Goal: Information Seeking & Learning: Learn about a topic

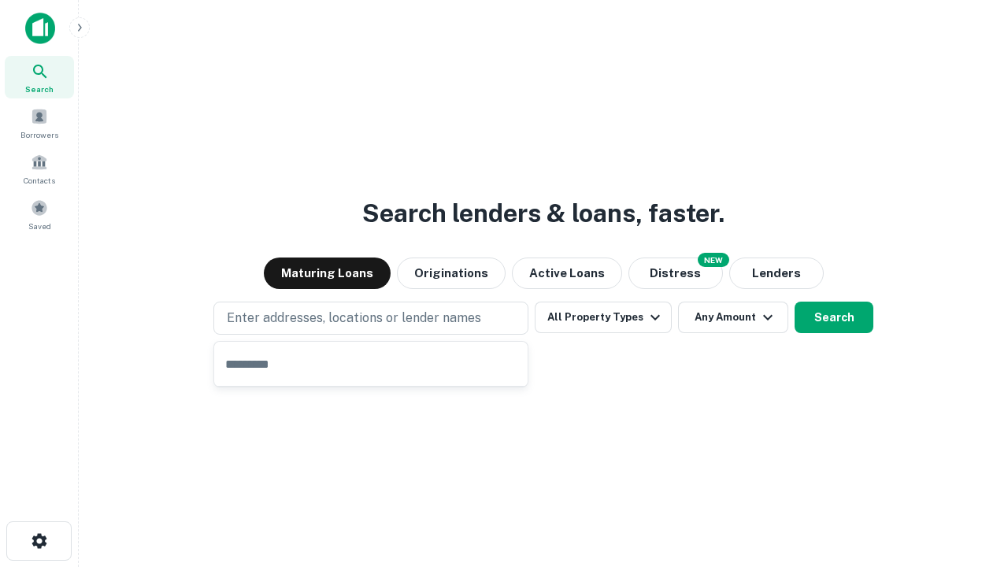
type input "**********"
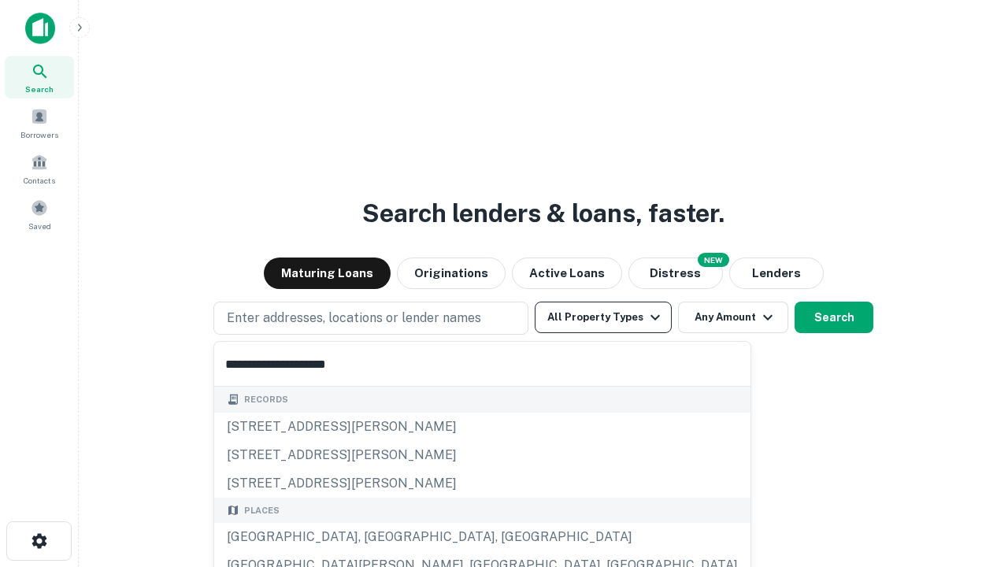
click at [603, 317] on button "All Property Types" at bounding box center [603, 317] width 137 height 31
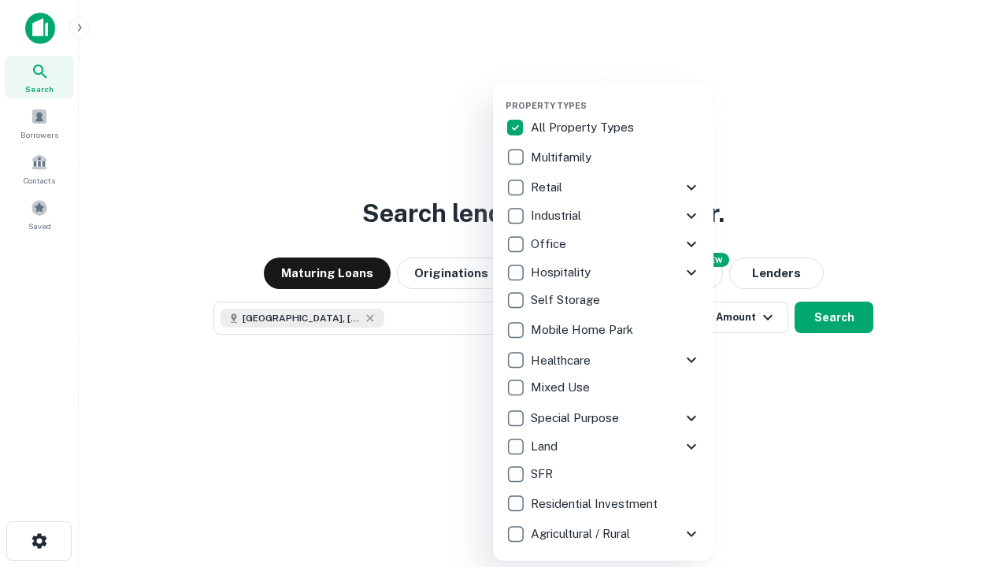
click at [616, 95] on button "button" at bounding box center [616, 95] width 220 height 1
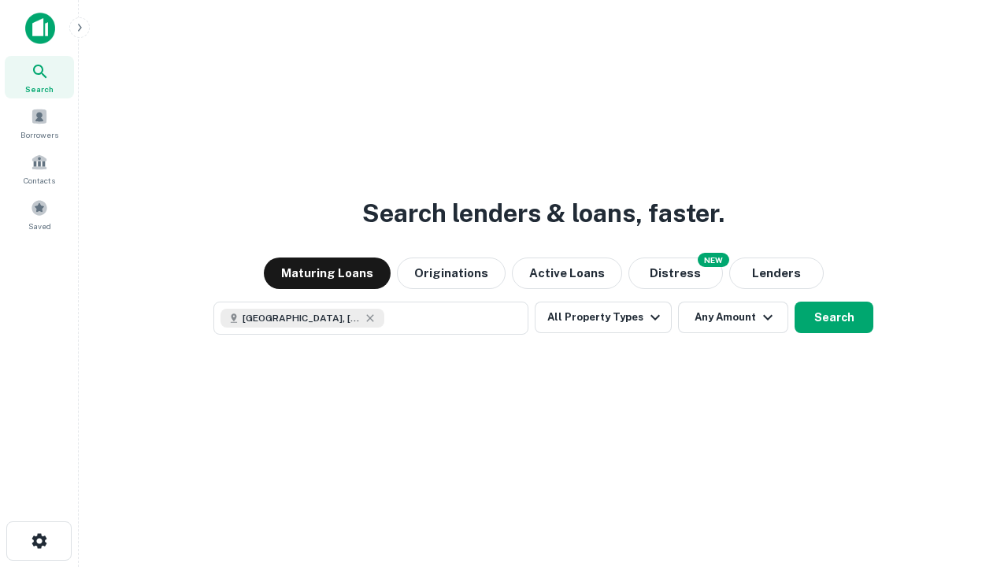
scroll to position [25, 0]
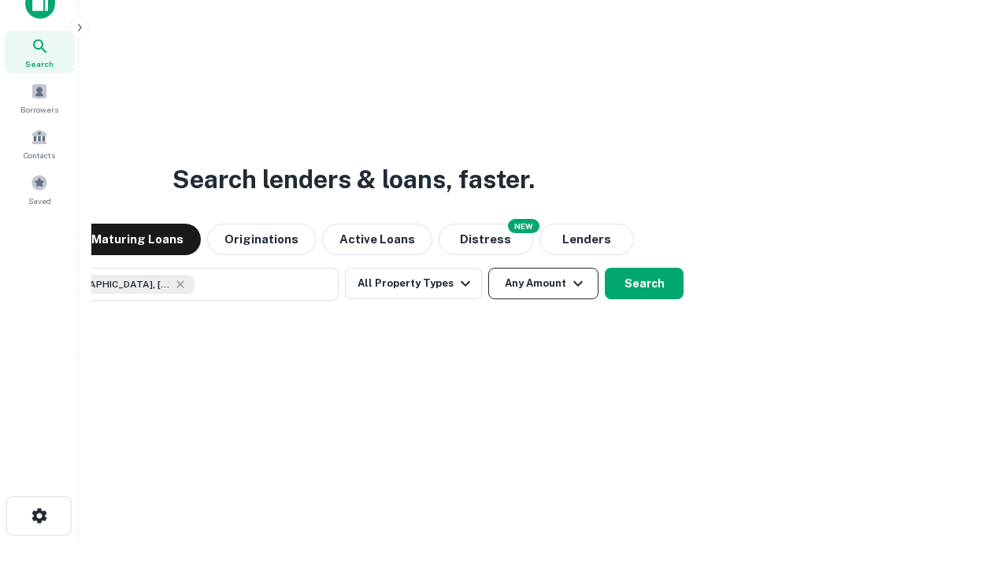
click at [488, 268] on button "Any Amount" at bounding box center [543, 283] width 110 height 31
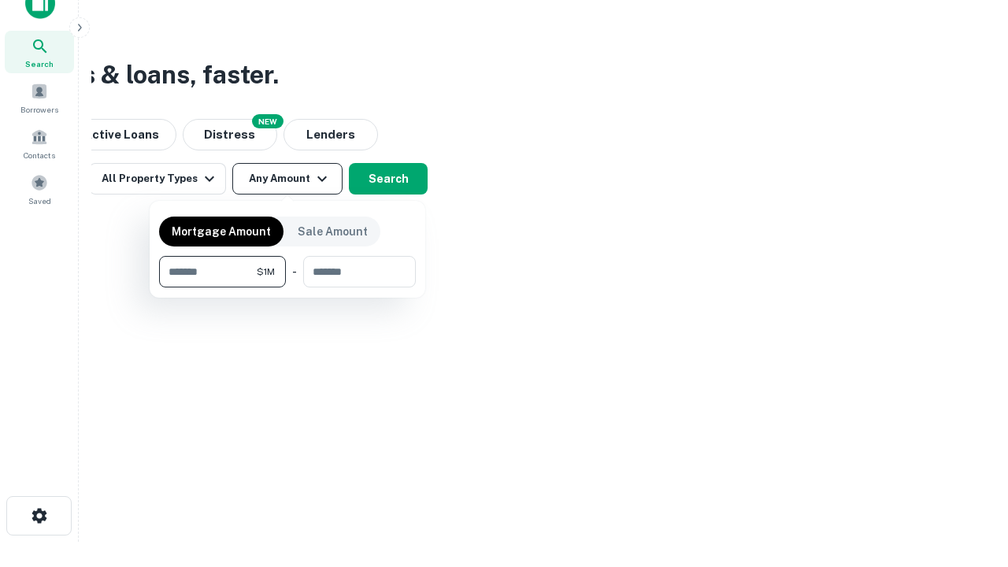
type input "*******"
click at [287, 287] on button "button" at bounding box center [287, 287] width 257 height 1
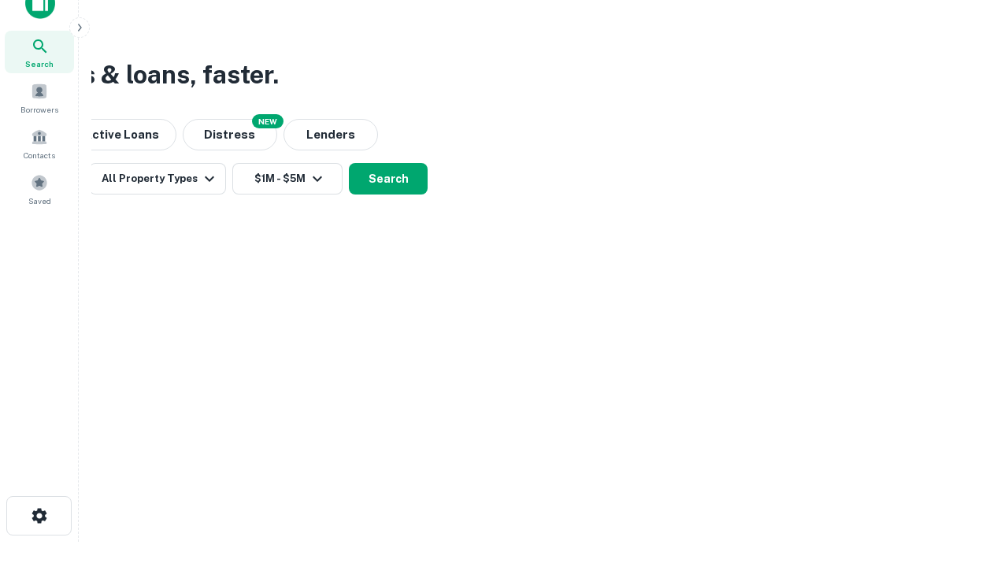
scroll to position [9, 291]
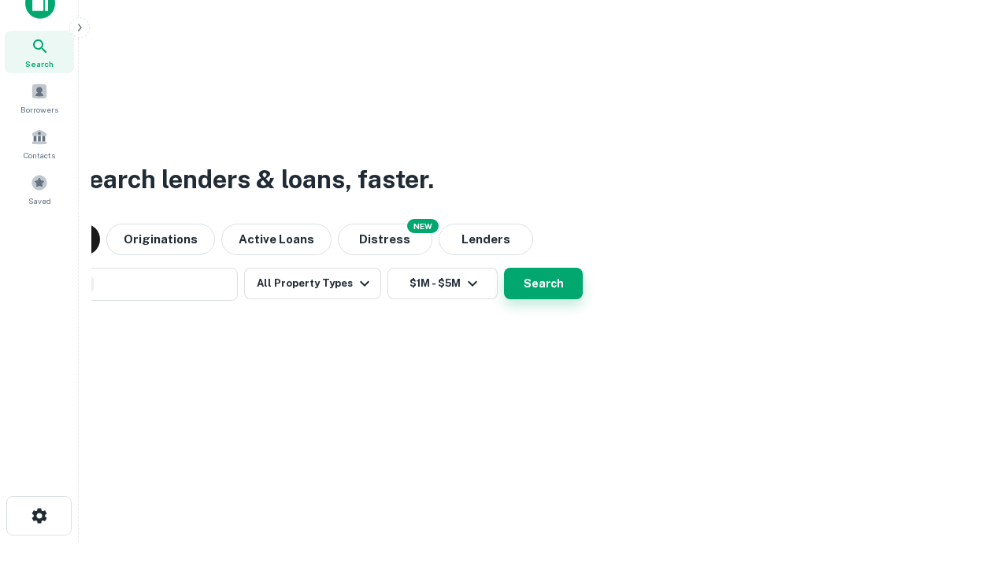
click at [543, 283] on button "Search" at bounding box center [543, 283] width 79 height 31
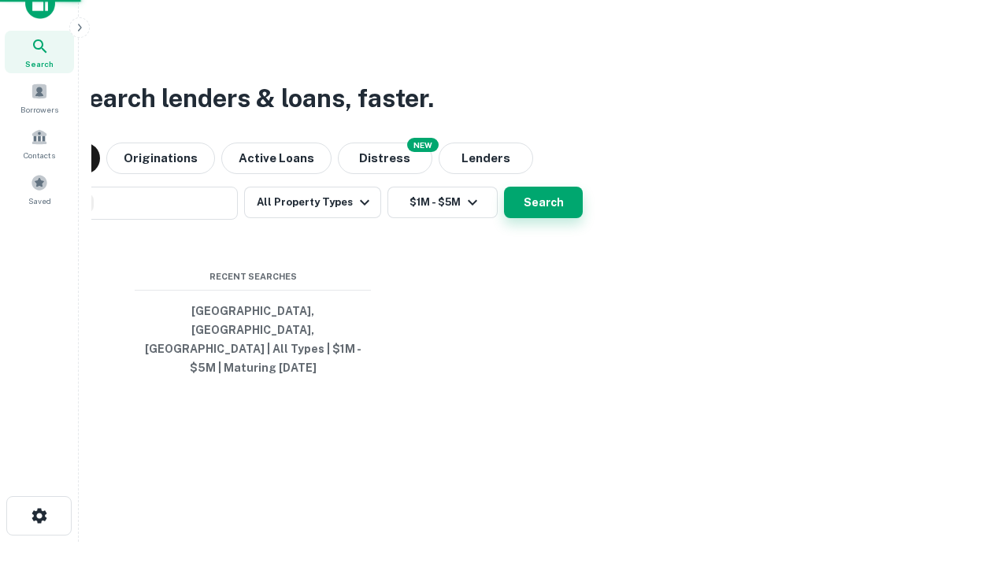
scroll to position [0, 291]
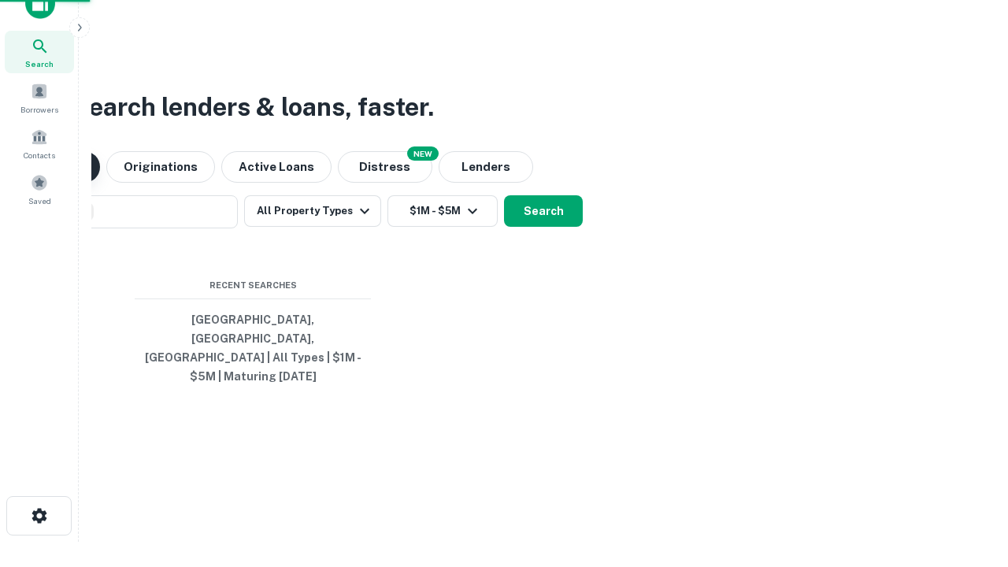
click at [100, 183] on button "Maturing Loans" at bounding box center [36, 166] width 127 height 31
